Goal: Information Seeking & Learning: Obtain resource

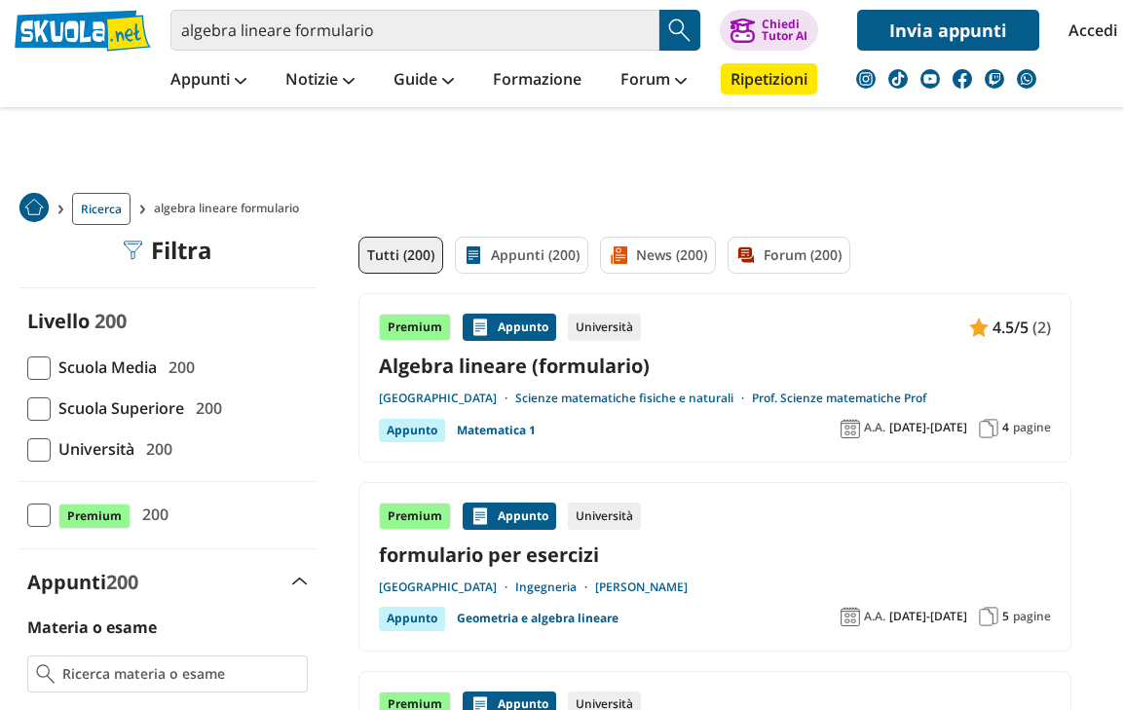
click at [757, 545] on link "formulario per esercizi" at bounding box center [715, 555] width 672 height 26
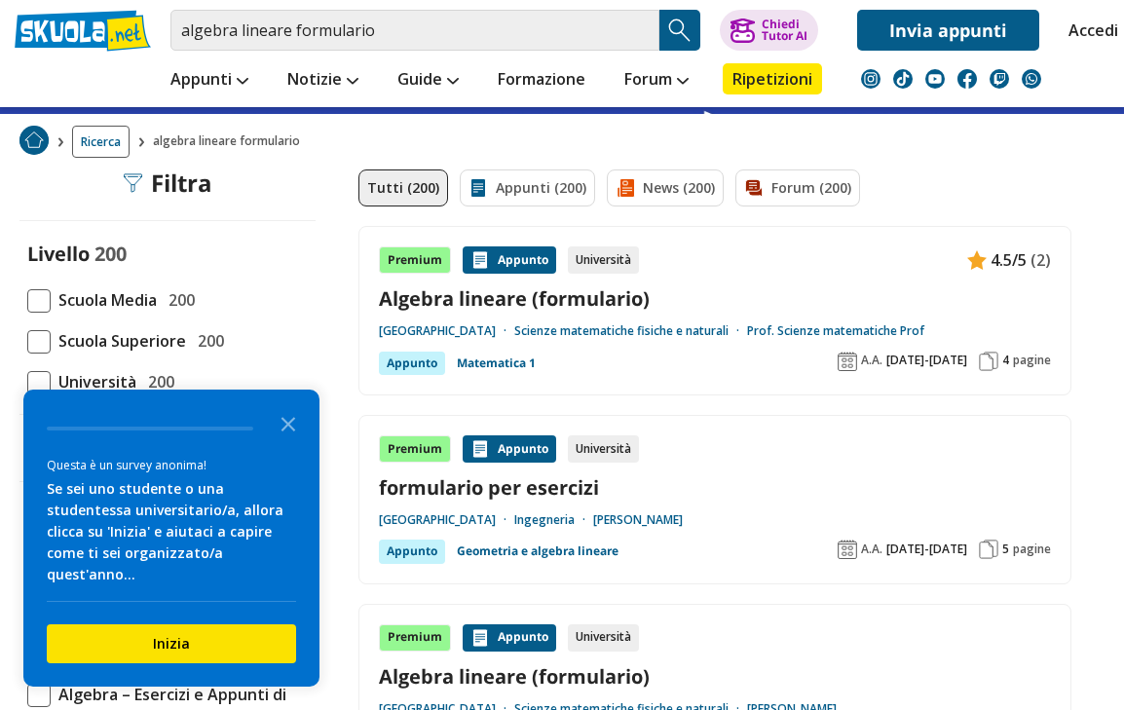
click at [610, 323] on link "Scienze matematiche fisiche e naturali" at bounding box center [630, 331] width 233 height 16
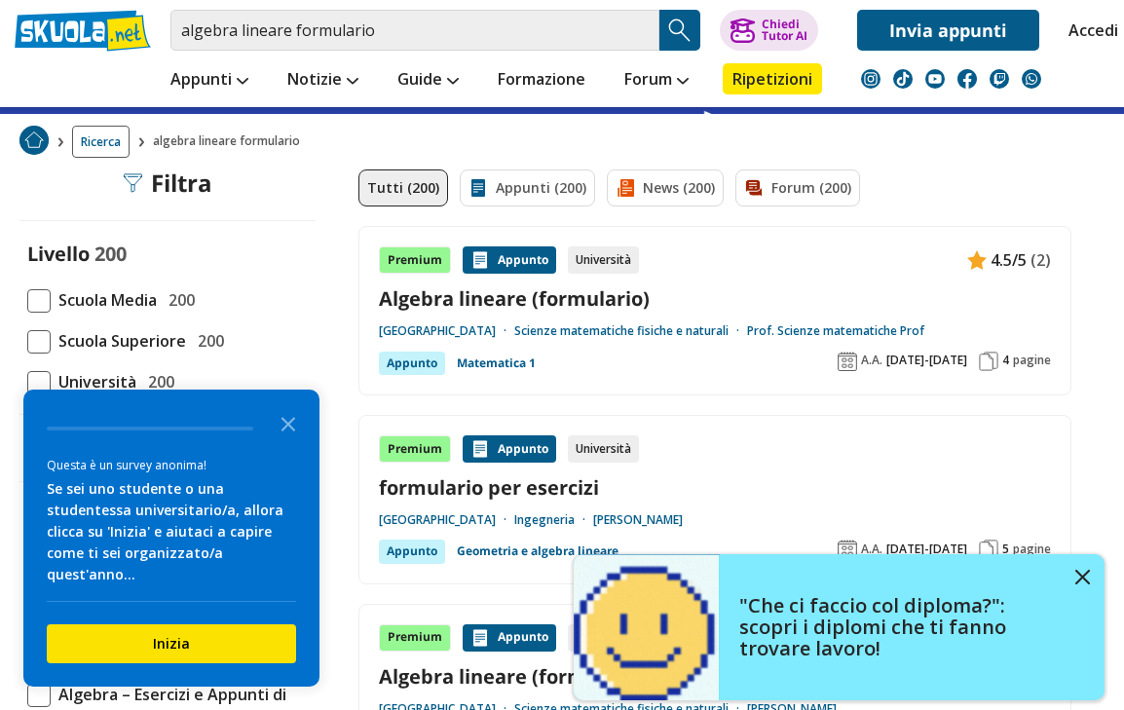
click at [748, 279] on div "Premium Appunto Università 4.5/5 (2) Algebra lineare (formulario) Università de…" at bounding box center [715, 310] width 672 height 129
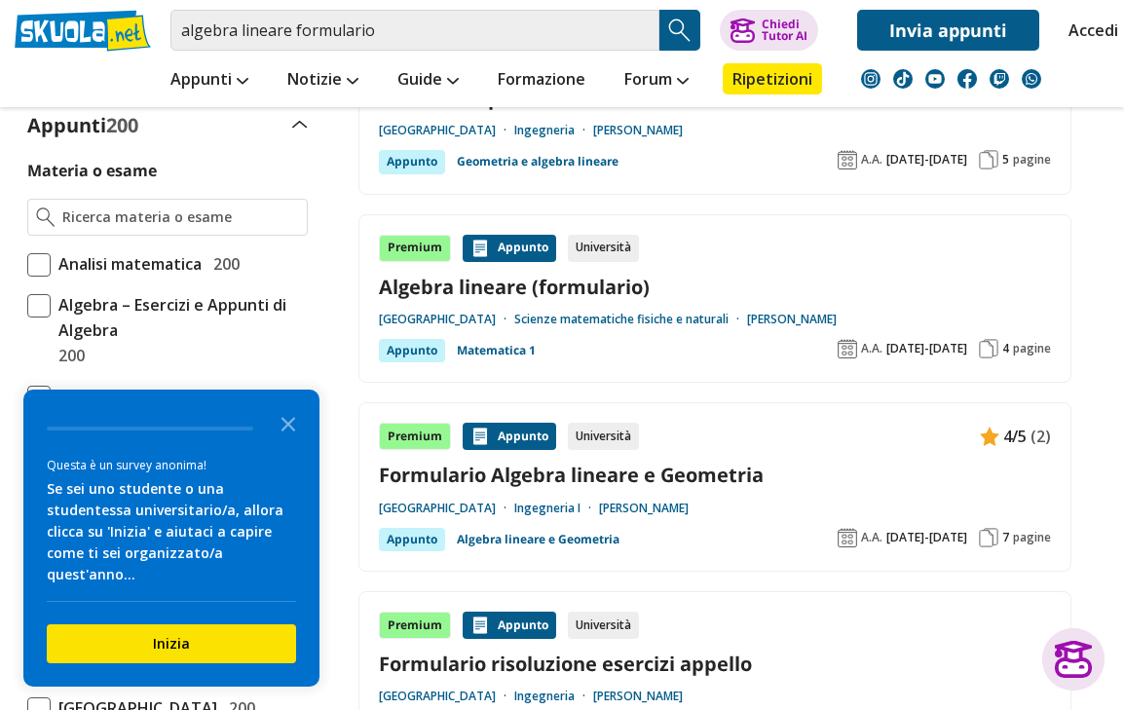
scroll to position [481, 0]
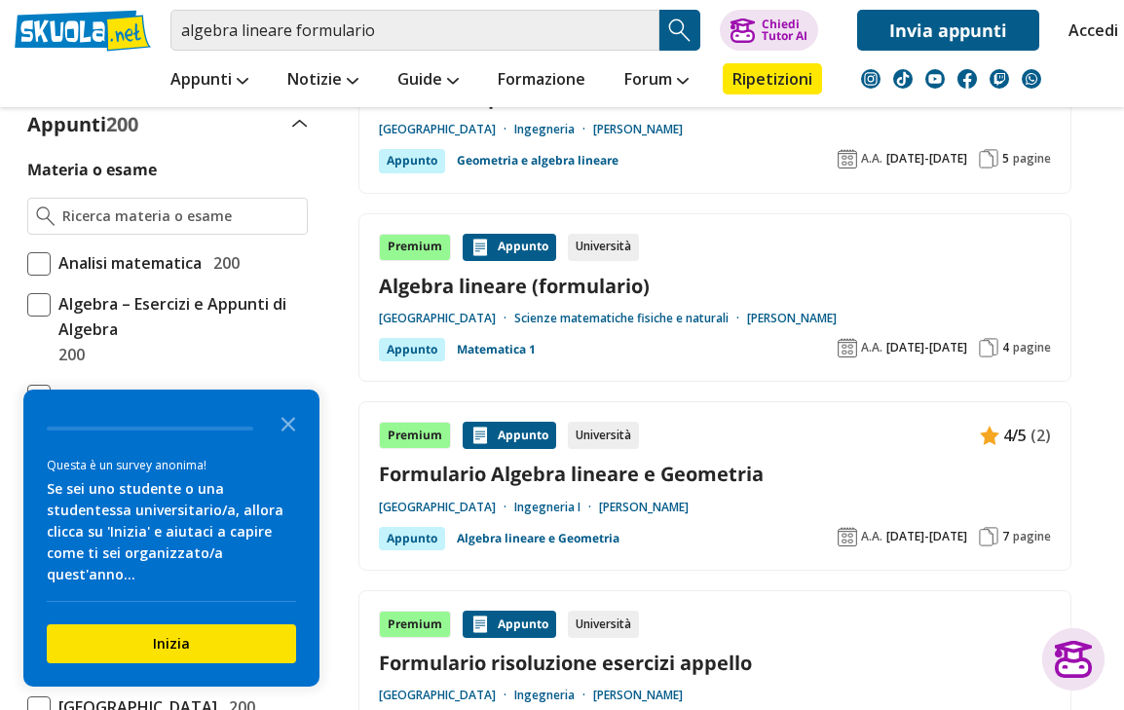
click at [754, 465] on link "Formulario Algebra lineare e Geometria" at bounding box center [715, 474] width 672 height 26
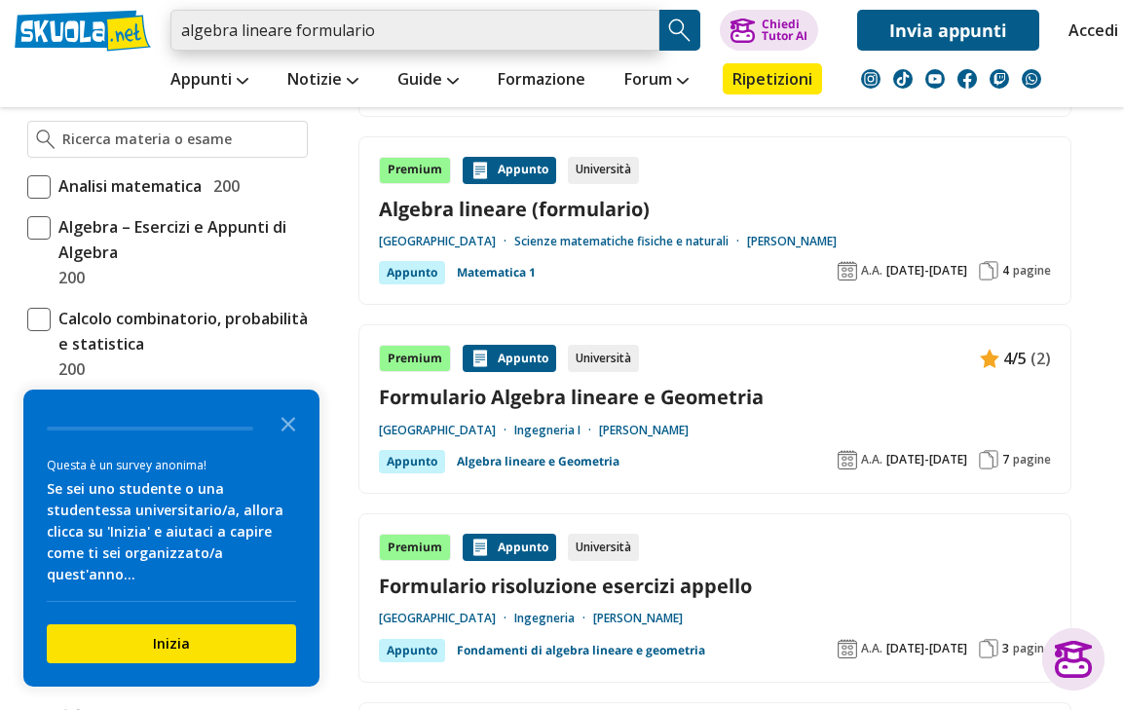
click at [632, 38] on input "algebra lineare formulario" at bounding box center [415, 30] width 489 height 41
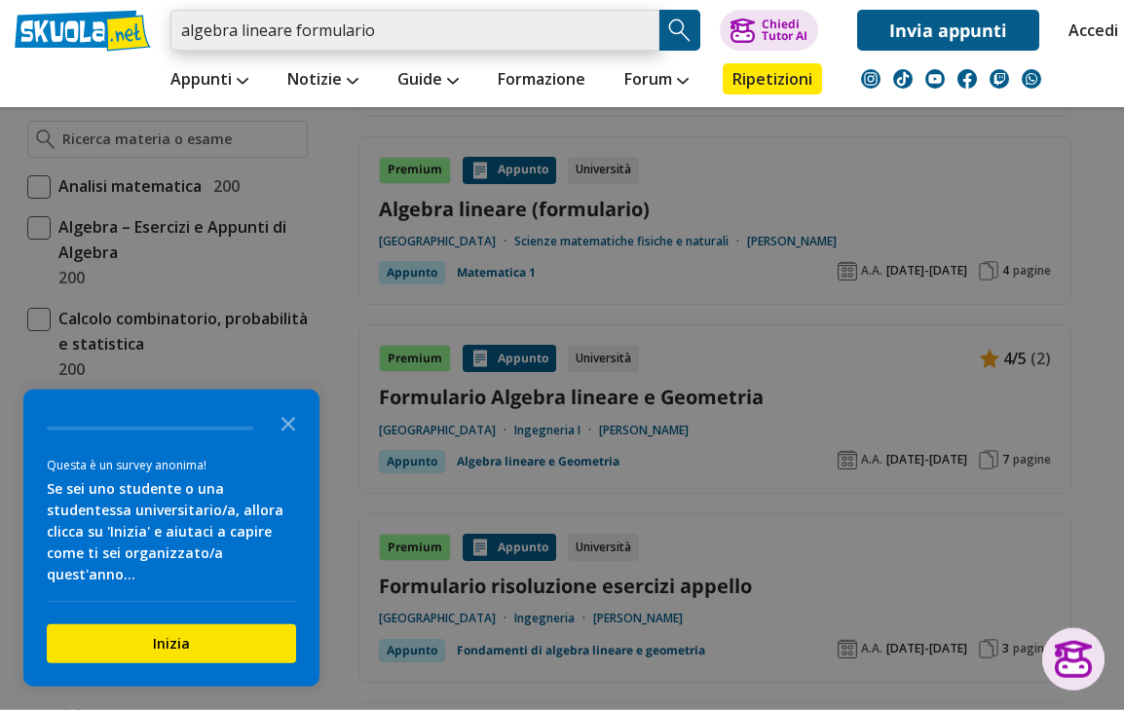
click at [488, 24] on input "algebra lineare formulario" at bounding box center [415, 30] width 489 height 41
click at [630, 29] on input "algebra lineare formulario" at bounding box center [415, 30] width 489 height 41
click at [635, 31] on input "algebra lineare formulario" at bounding box center [415, 30] width 489 height 41
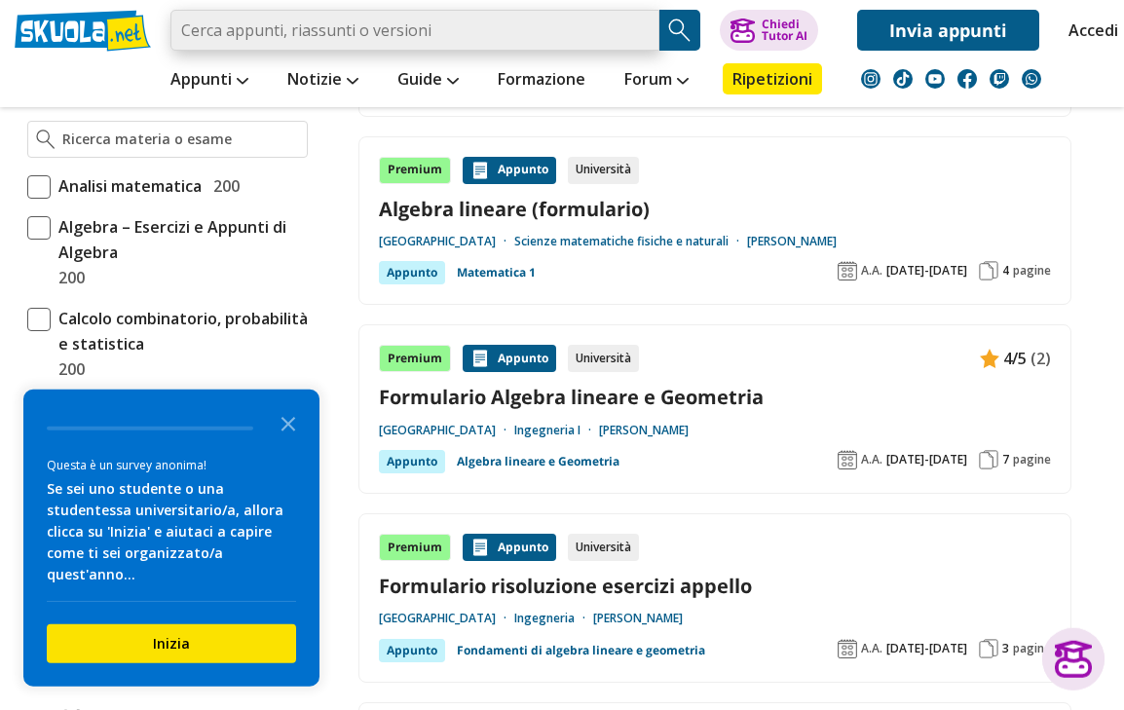
click at [481, 39] on input "search" at bounding box center [415, 30] width 489 height 41
paste input "Formulario Algebra Lineare"
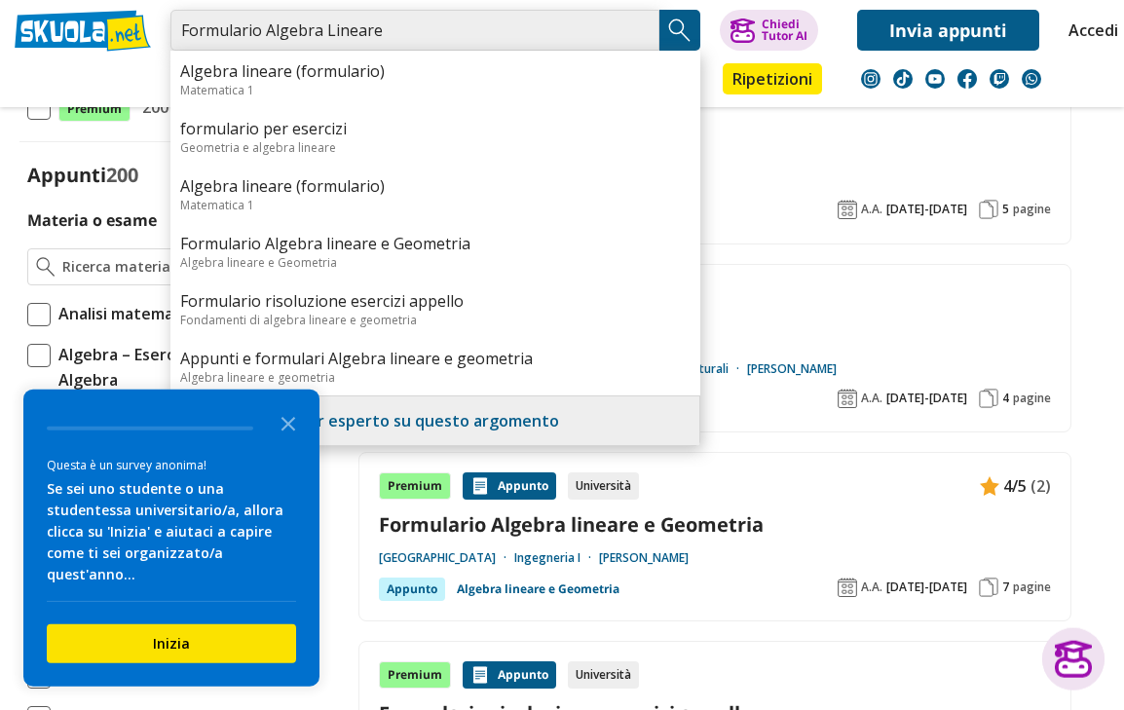
scroll to position [427, 0]
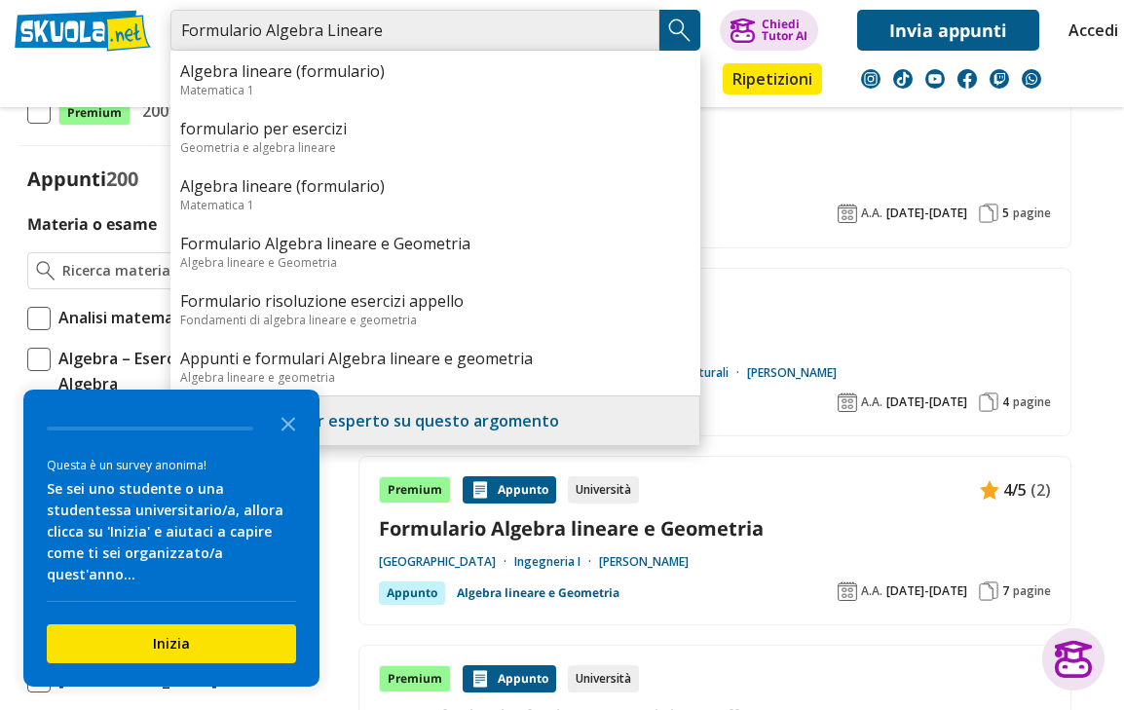
type input "Formulario Algebra Lineare"
click at [682, 26] on img "Search Button" at bounding box center [679, 30] width 29 height 29
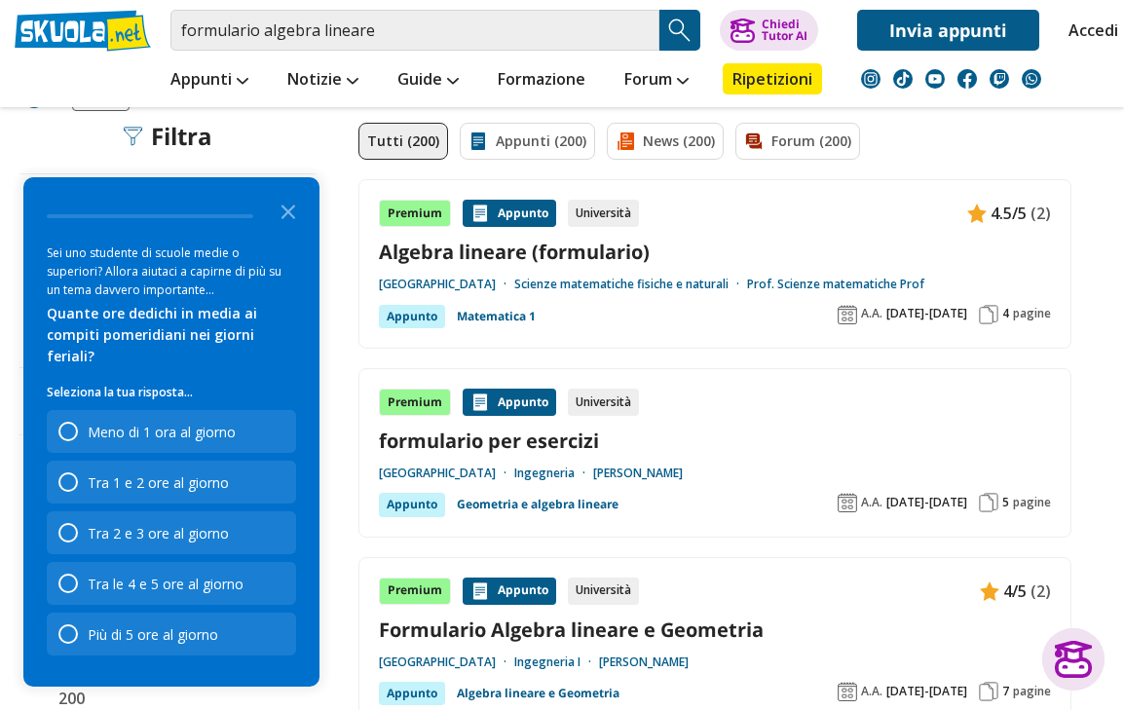
scroll to position [84, 0]
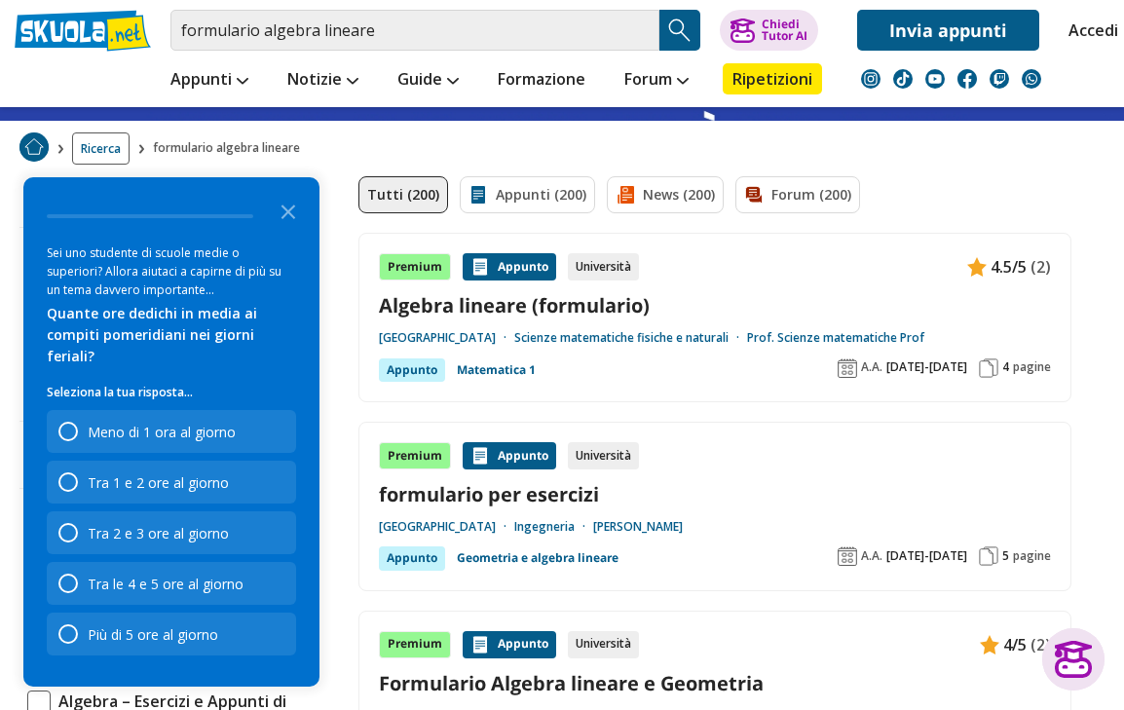
click at [291, 219] on polygon "Close the survey" at bounding box center [289, 212] width 15 height 15
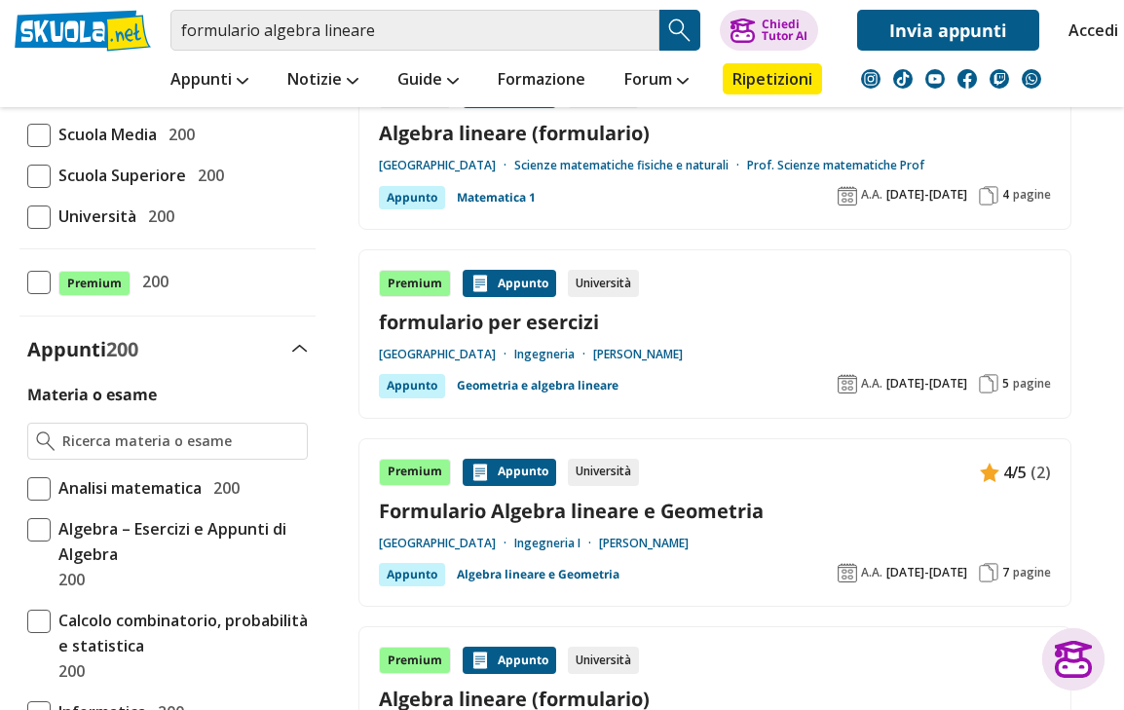
scroll to position [255, 0]
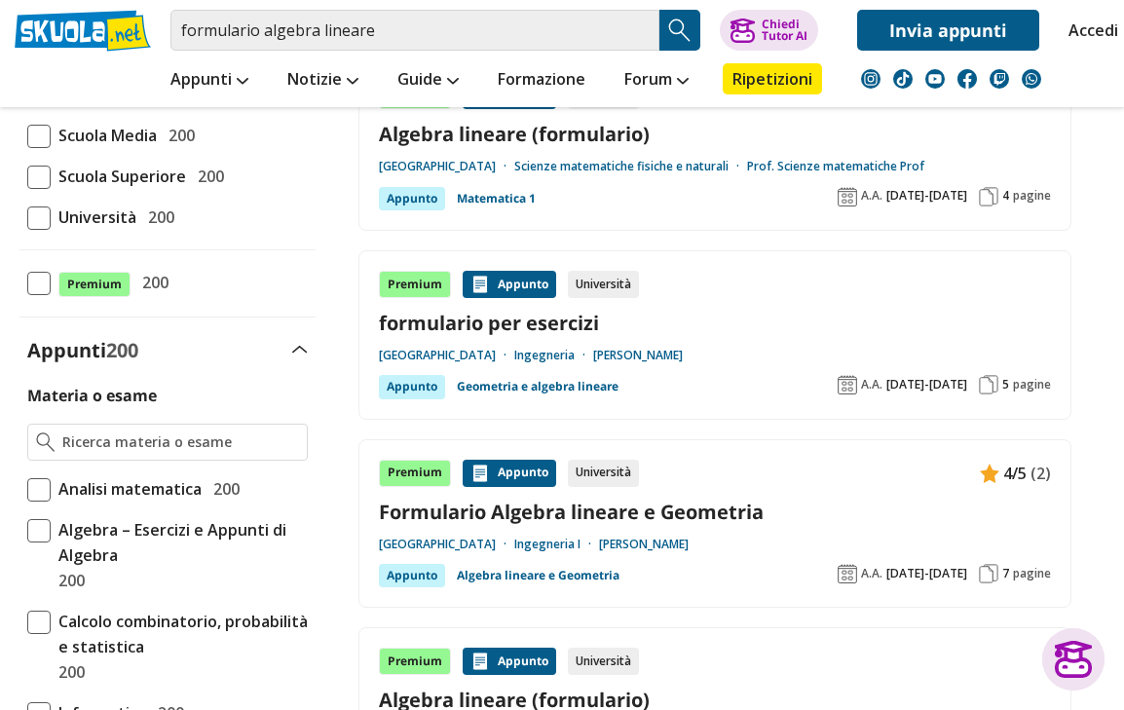
click at [42, 209] on span at bounding box center [38, 218] width 23 height 23
click at [27, 217] on input "Università 200" at bounding box center [27, 217] width 0 height 0
checkbox input "true"
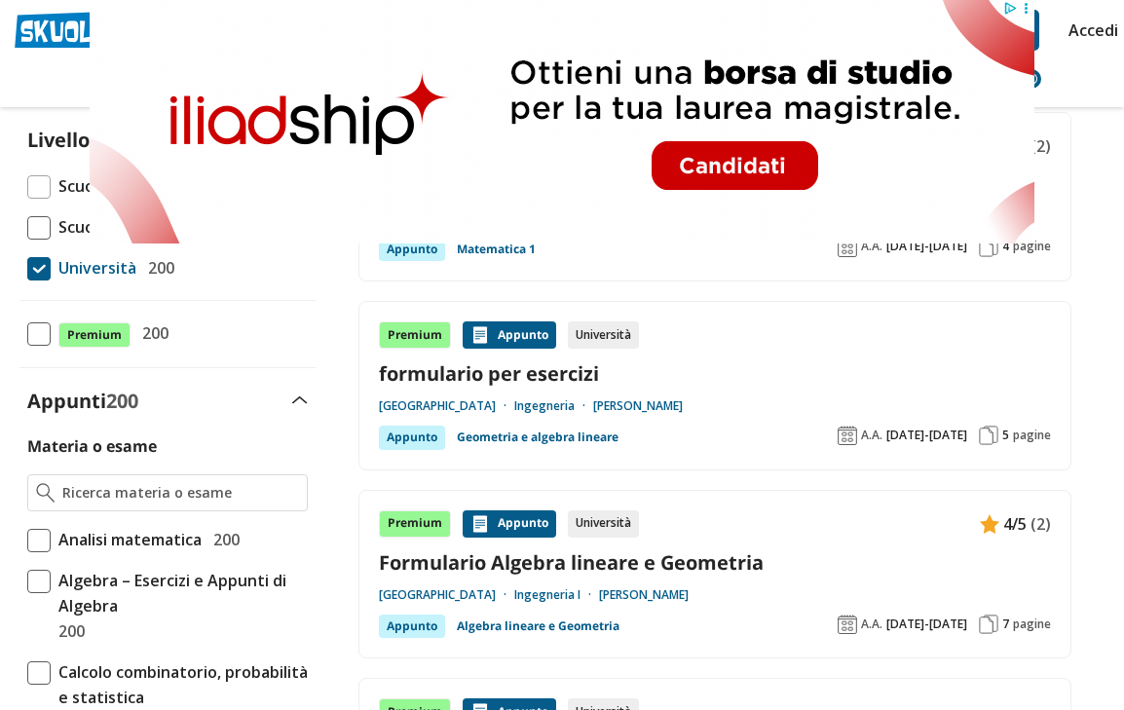
scroll to position [207, 0]
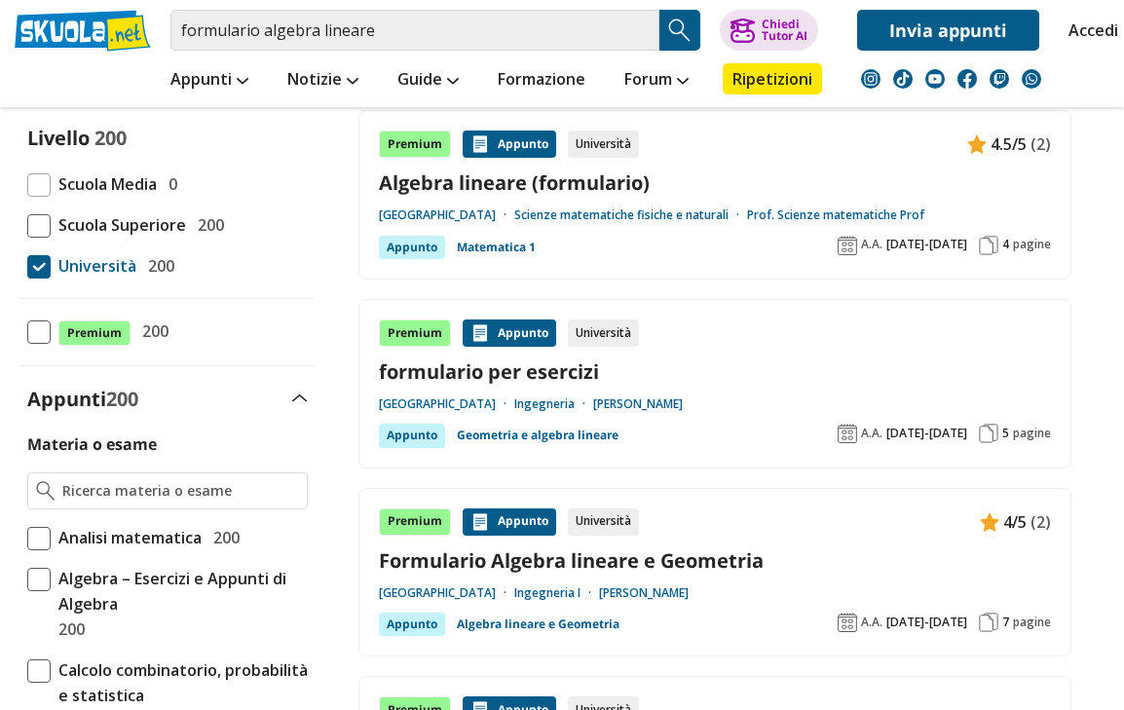
click at [396, 563] on link "Formulario Algebra lineare e Geometria" at bounding box center [715, 561] width 672 height 26
